Goal: Task Accomplishment & Management: Manage account settings

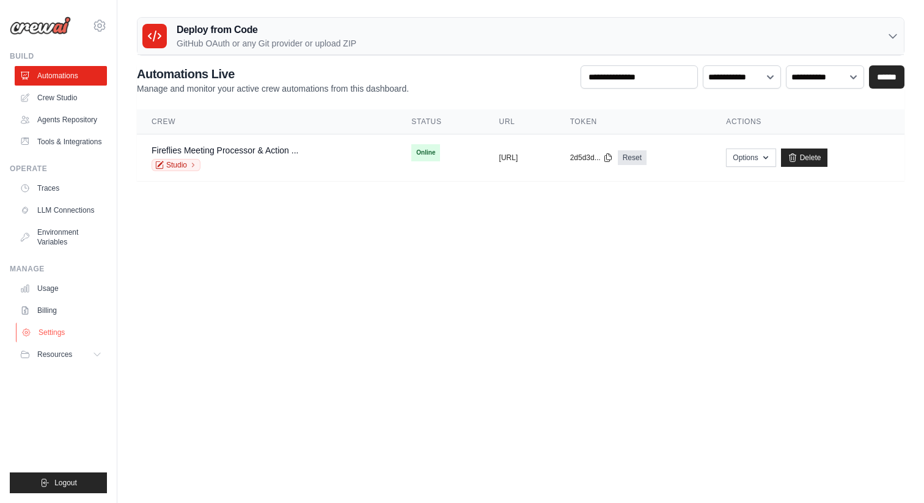
click at [62, 342] on link "Settings" at bounding box center [62, 333] width 92 height 20
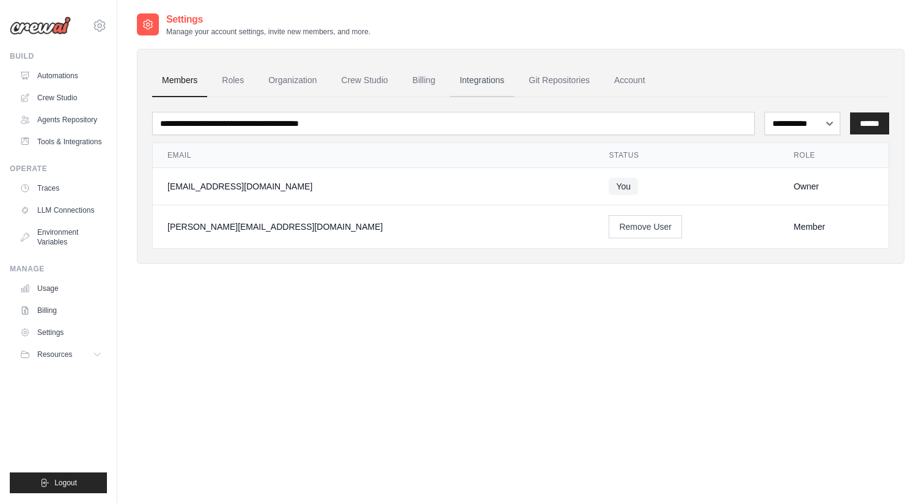
click at [500, 82] on link "Integrations" at bounding box center [482, 80] width 64 height 33
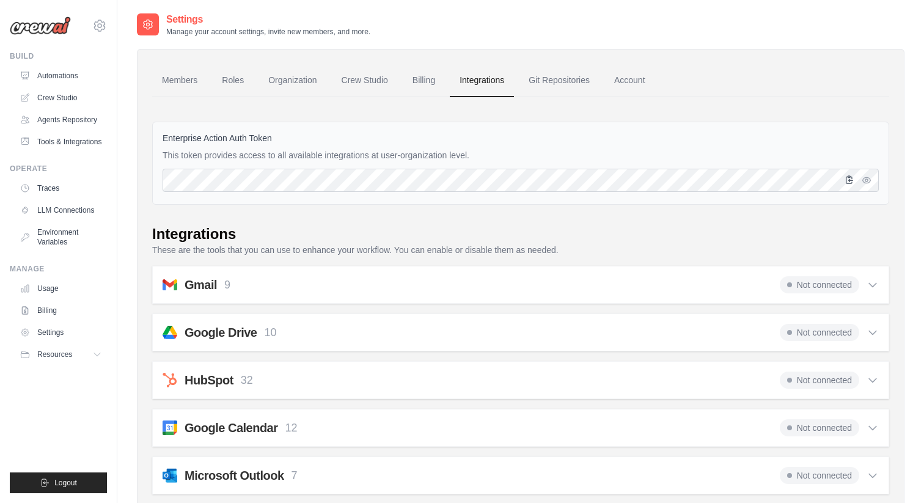
click at [851, 180] on icon "button" at bounding box center [849, 179] width 7 height 7
